Goal: Find specific page/section: Find specific page/section

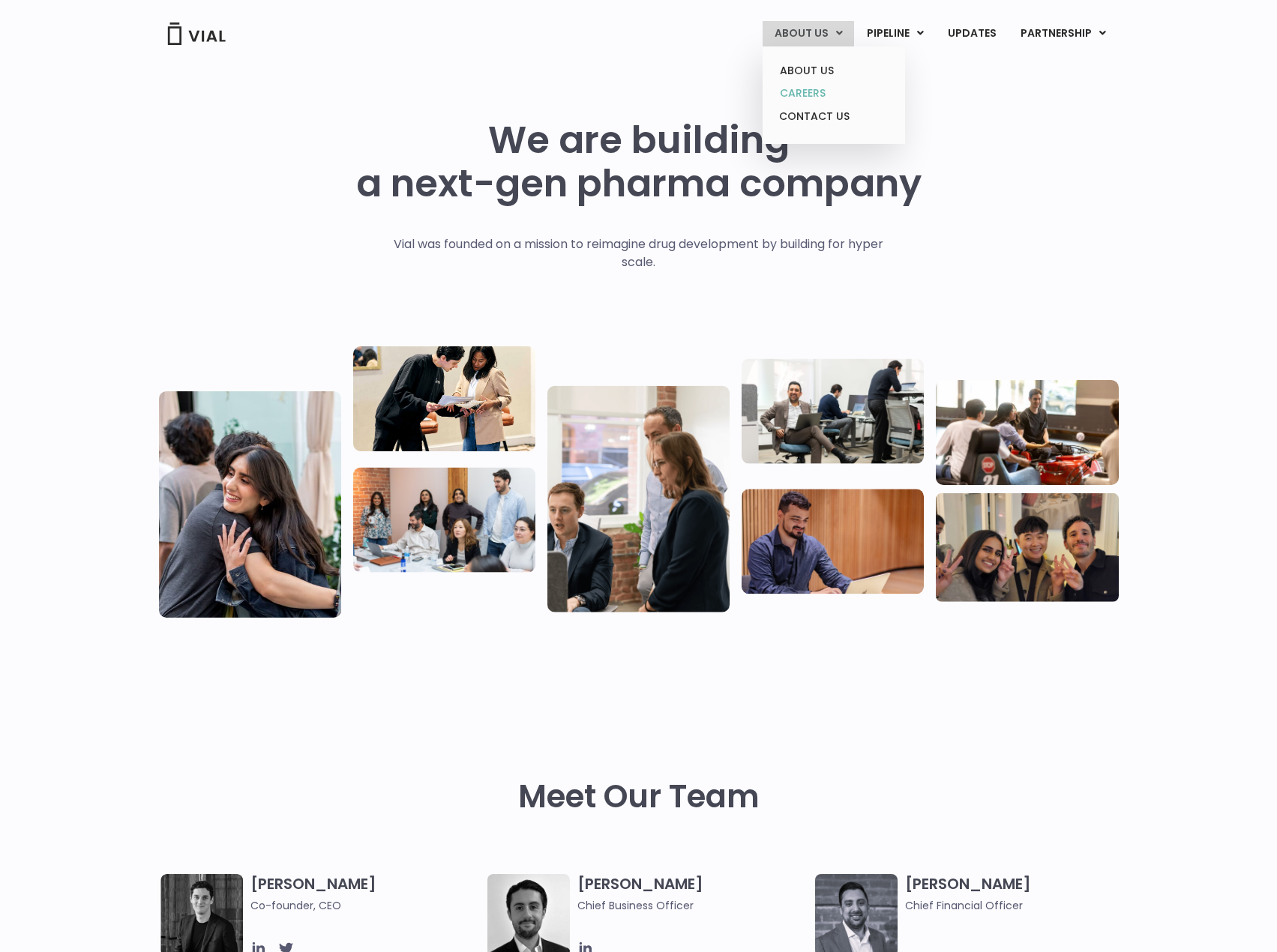
click at [819, 91] on link "CAREERS" at bounding box center [833, 93] width 131 height 23
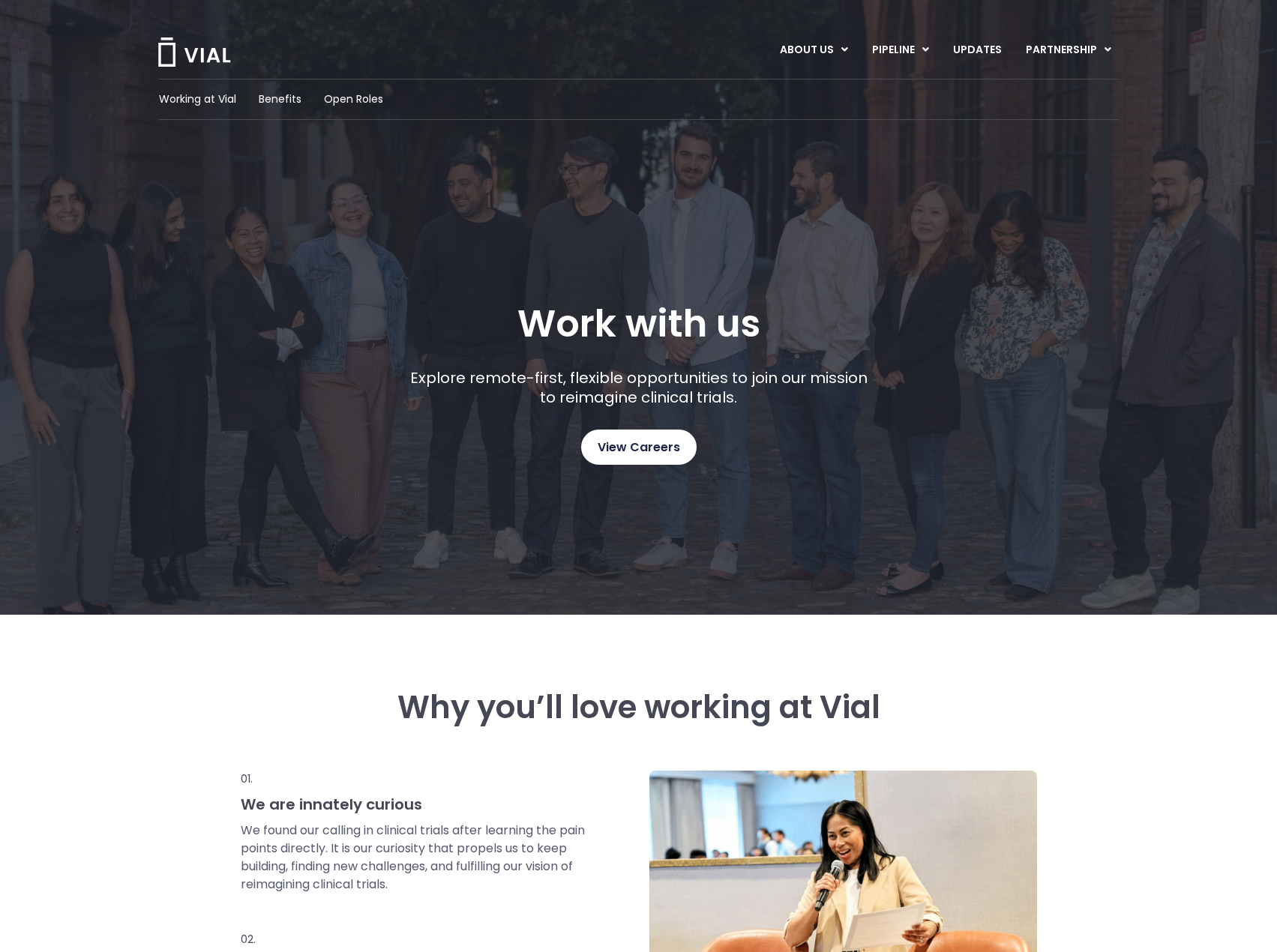
click at [652, 450] on span "View Careers" at bounding box center [639, 447] width 82 height 20
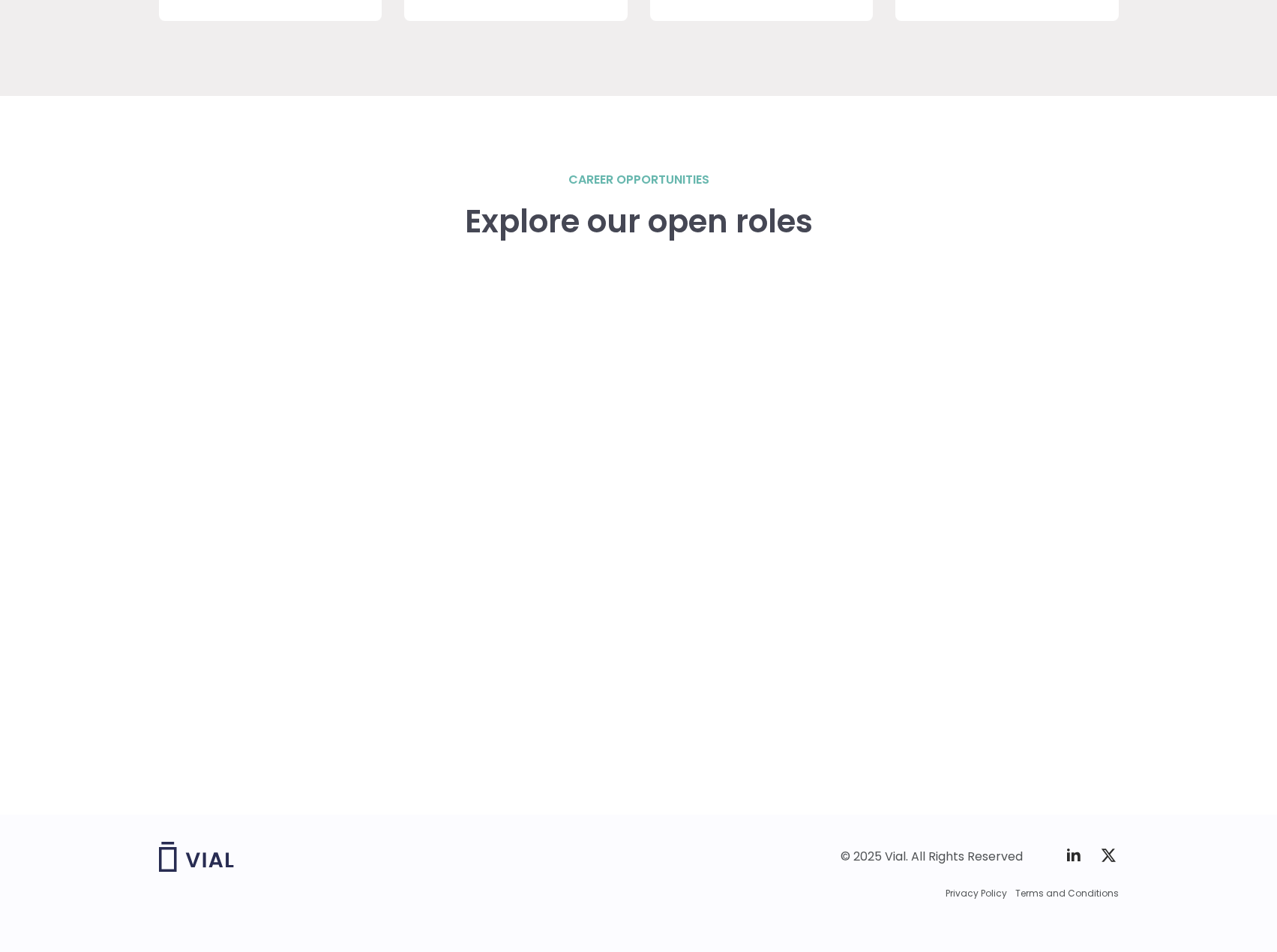
scroll to position [1986, 0]
